Goal: Transaction & Acquisition: Purchase product/service

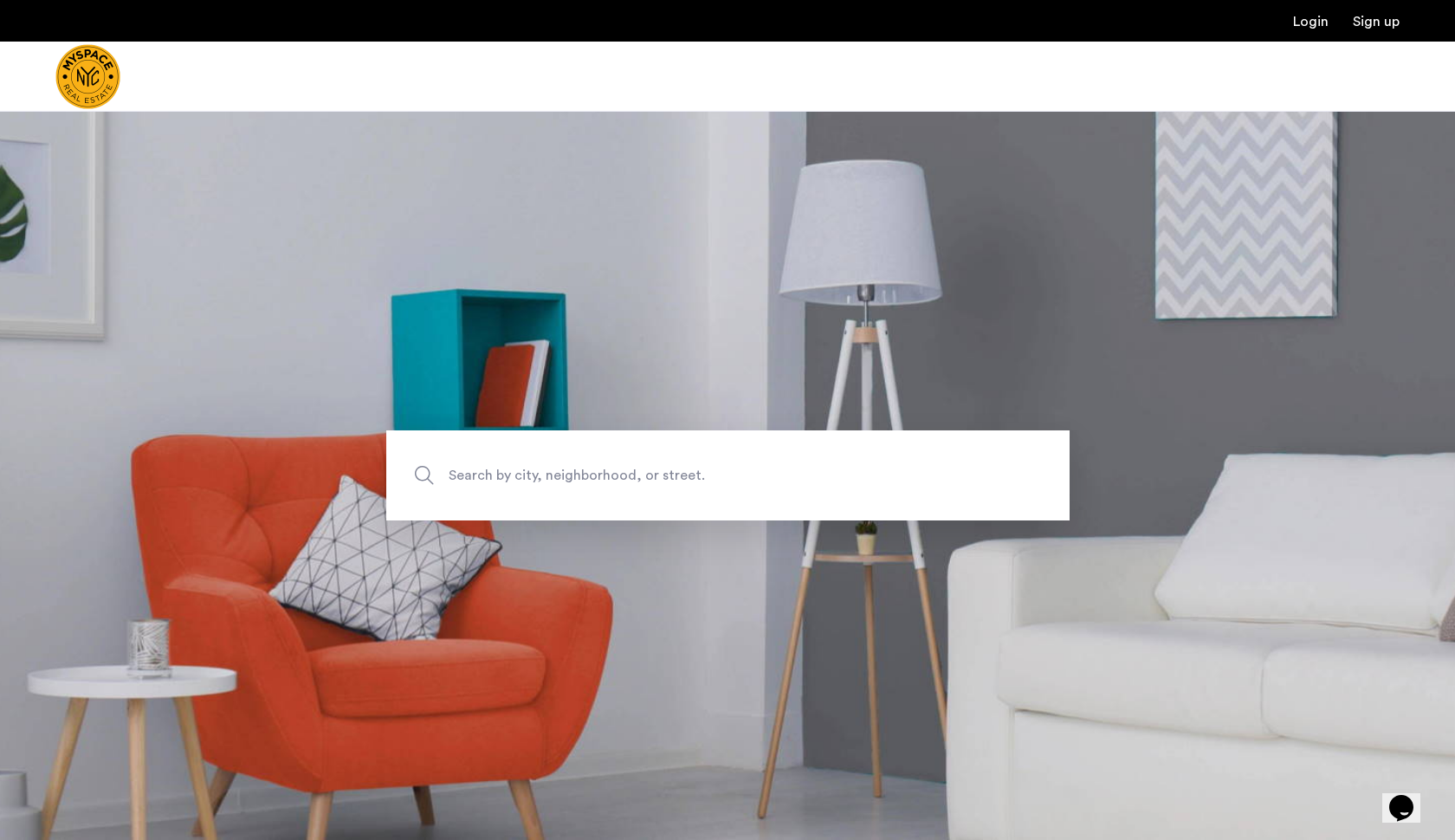
click at [583, 474] on span "Search by city, neighborhood, or street." at bounding box center [687, 477] width 478 height 24
click at [583, 474] on input "Search by city, neighborhood, or street." at bounding box center [728, 475] width 683 height 90
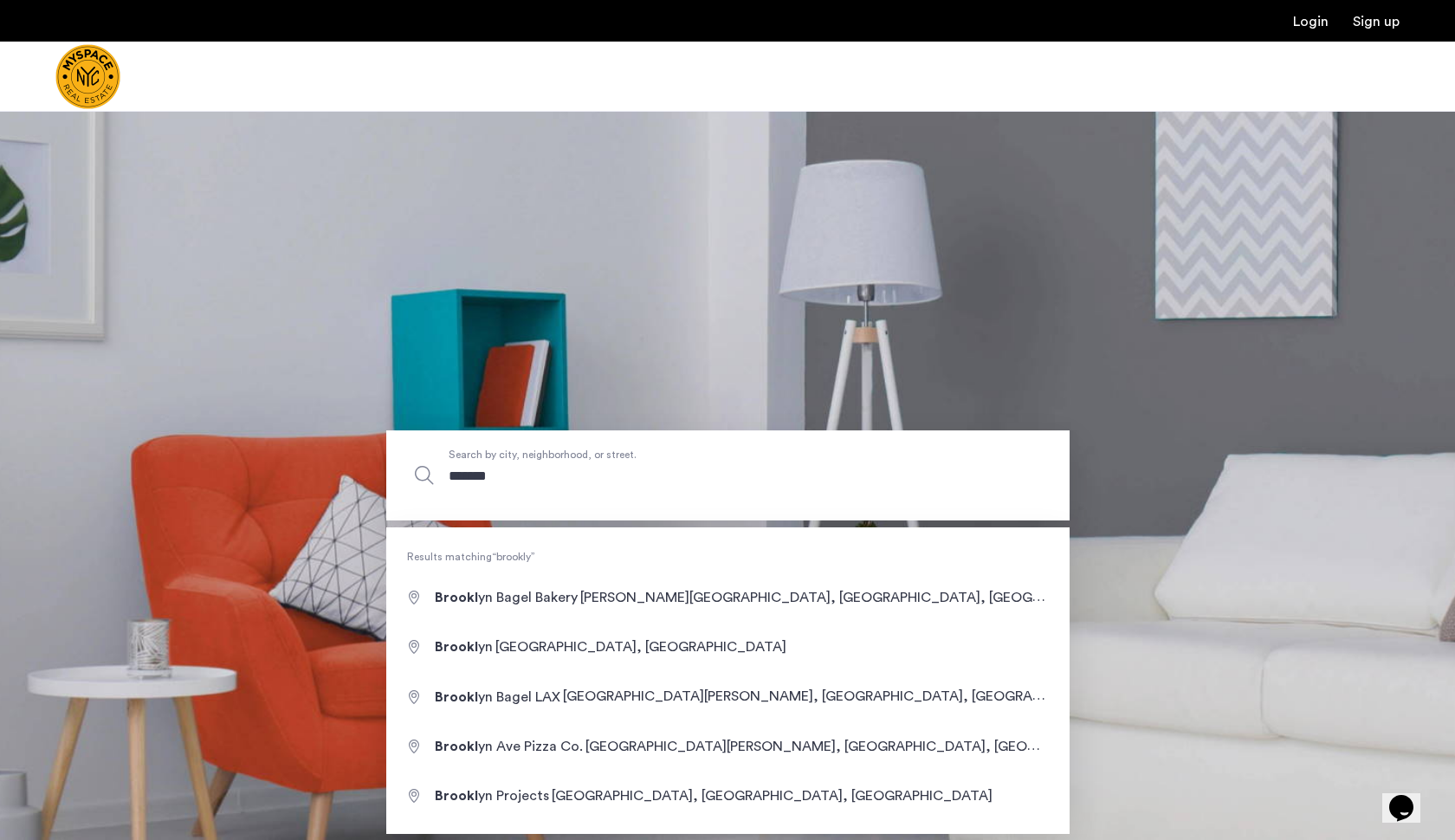
type input "********"
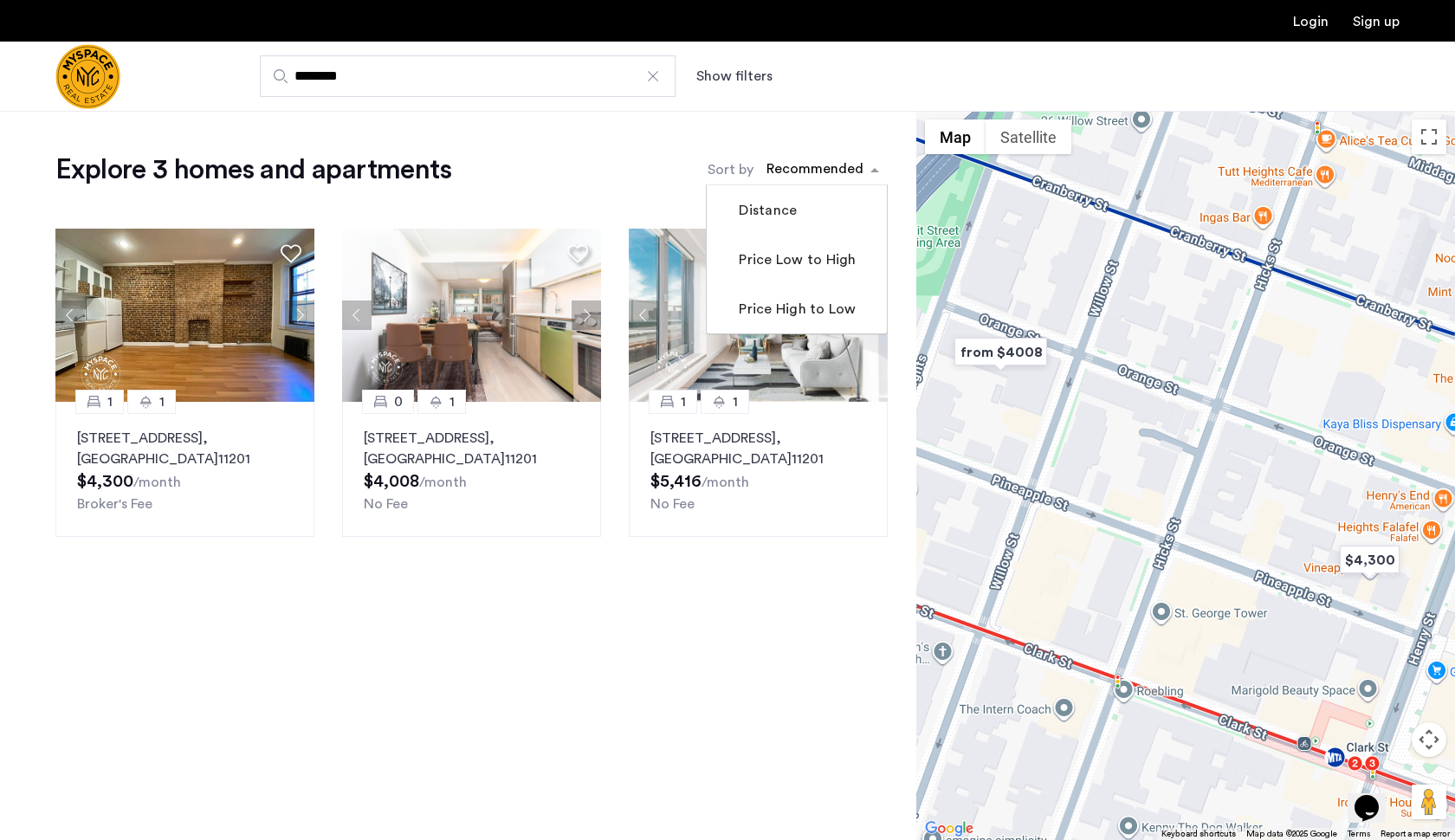
click at [809, 165] on div "sort-apartment" at bounding box center [814, 172] width 102 height 24
click at [810, 273] on mat-checkbox "Price Low to High" at bounding box center [797, 259] width 180 height 50
click at [806, 267] on label "Price Low to High" at bounding box center [796, 259] width 120 height 21
